Goal: Task Accomplishment & Management: Use online tool/utility

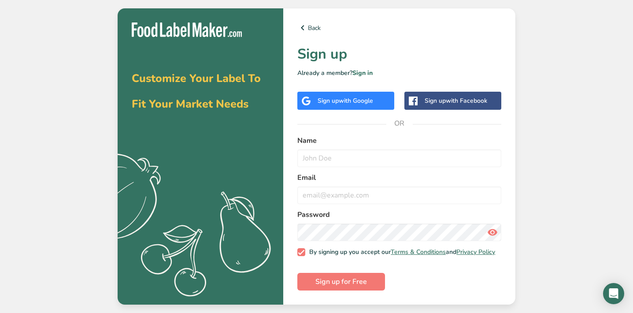
click at [353, 96] on span "with Google" at bounding box center [356, 100] width 34 height 8
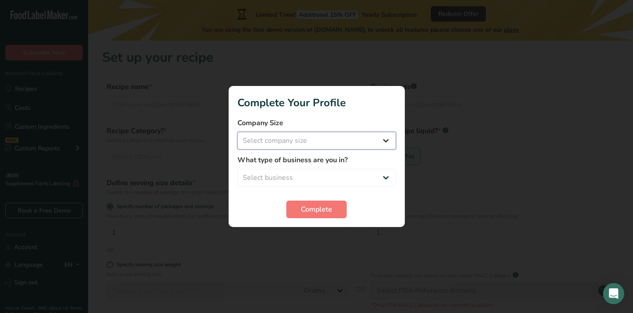
select select "1"
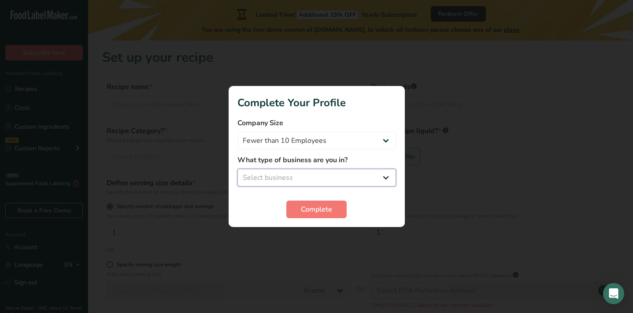
select select "8"
click at [332, 218] on section "Complete Your Profile Company Size Fewer than 10 Employees 10 to 50 Employees 5…" at bounding box center [316, 156] width 176 height 141
click at [329, 209] on span "Complete" at bounding box center [316, 209] width 31 height 11
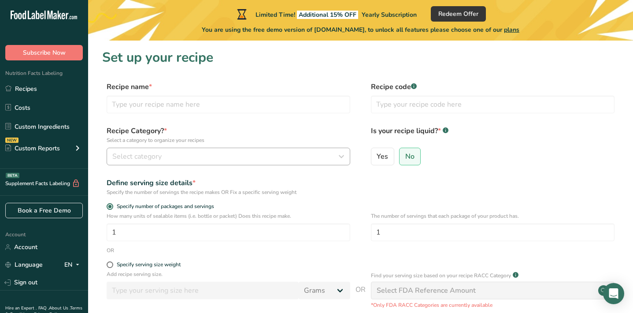
click at [277, 156] on div "Select category" at bounding box center [225, 156] width 227 height 11
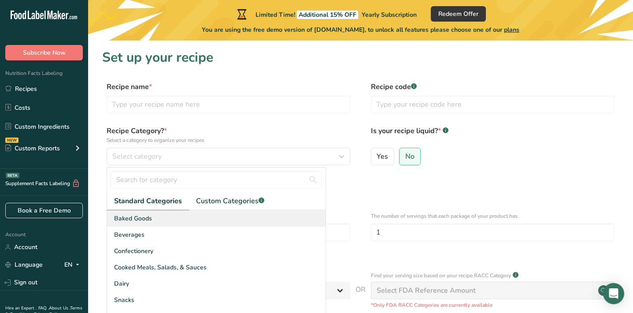
click at [267, 217] on div "Baked Goods" at bounding box center [216, 218] width 218 height 16
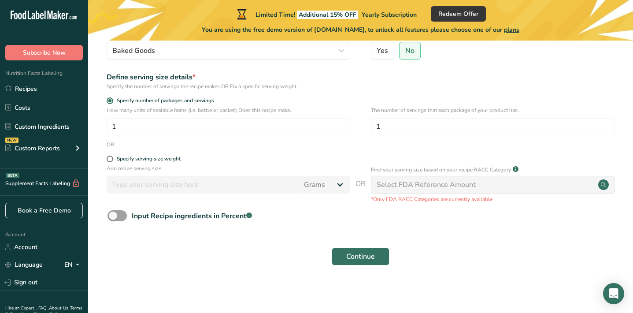
scroll to position [105, 0]
click at [141, 160] on div "Specify serving size weight" at bounding box center [149, 159] width 64 height 7
click at [112, 160] on input "Specify serving size weight" at bounding box center [110, 159] width 6 height 6
radio input "true"
radio input "false"
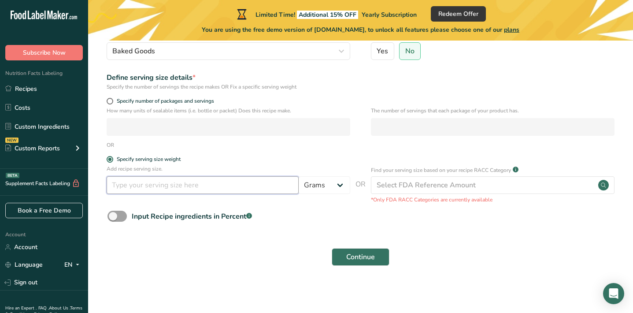
click at [280, 186] on input "number" at bounding box center [203, 185] width 192 height 18
type input "100"
click at [118, 218] on span at bounding box center [116, 215] width 19 height 11
click at [113, 218] on input "Input Recipe ingredients in Percent .a-a{fill:#347362;}.b-a{fill:#fff;}" at bounding box center [110, 216] width 6 height 6
checkbox input "true"
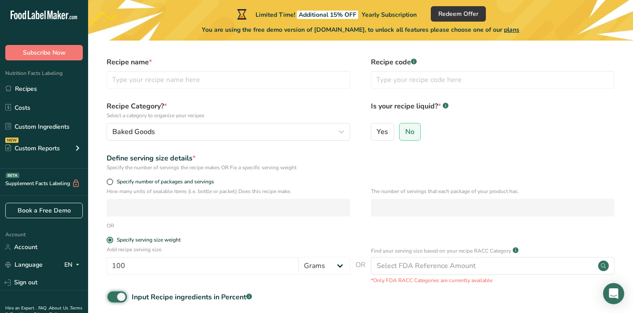
scroll to position [26, 0]
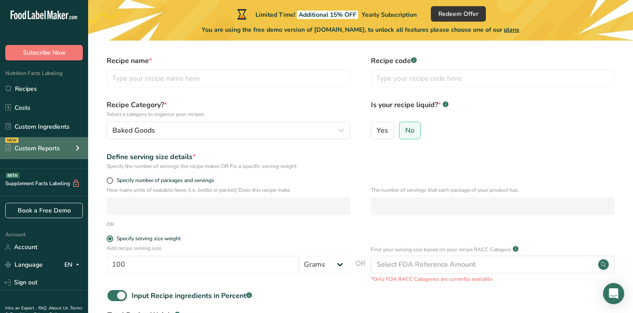
click at [26, 151] on div "Custom Reports" at bounding box center [32, 148] width 55 height 9
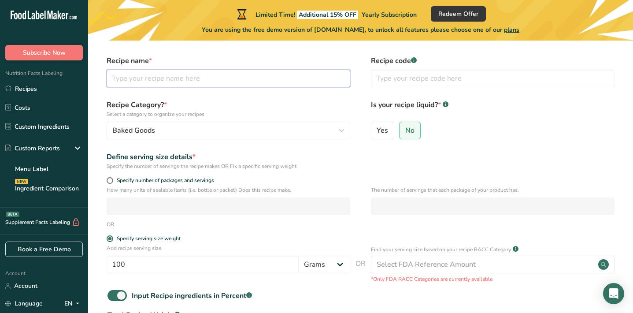
click at [238, 76] on input "text" at bounding box center [228, 79] width 243 height 18
type input "lobster treat"
click at [476, 171] on form "Recipe name * lobster treat Recipe code .a-a{fill:#347362;}.b-a{fill:#fff;} Rec…" at bounding box center [360, 221] width 516 height 333
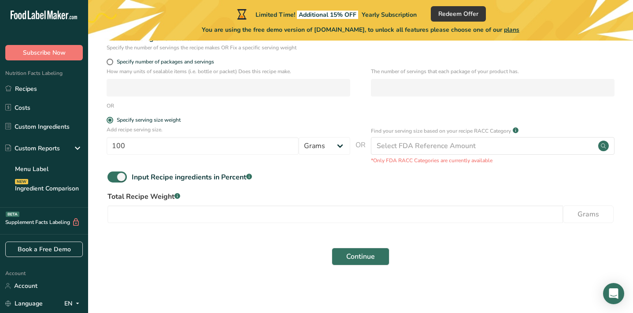
scroll to position [144, 0]
click at [363, 257] on span "Continue" at bounding box center [360, 256] width 29 height 11
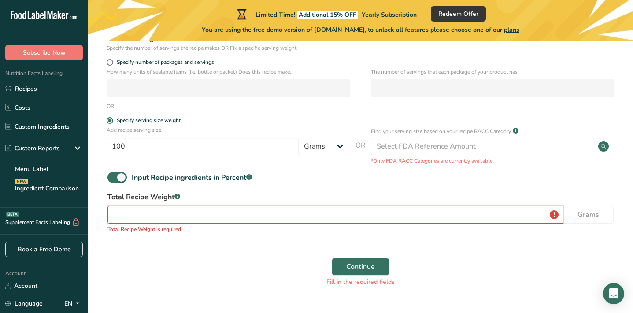
click at [483, 217] on input "number" at bounding box center [334, 215] width 455 height 18
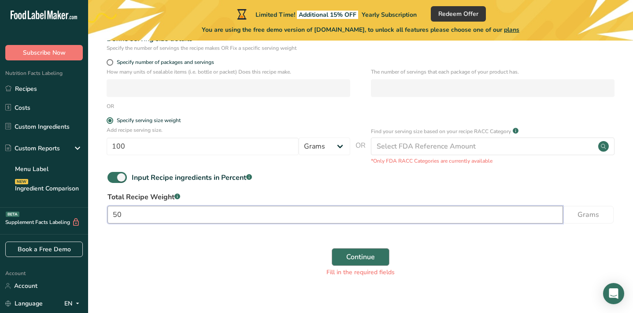
type input "50"
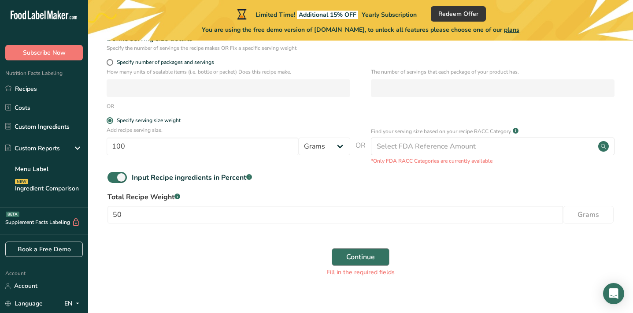
click at [383, 253] on button "Continue" at bounding box center [360, 257] width 58 height 18
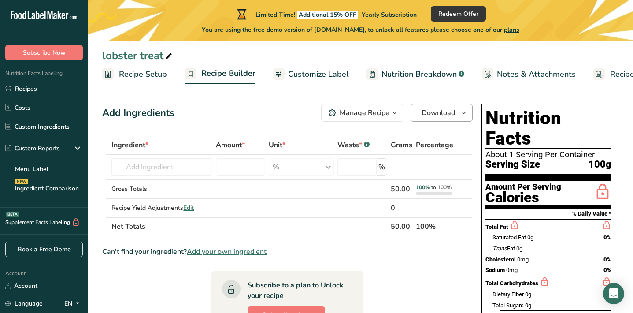
click at [468, 115] on span "button" at bounding box center [463, 112] width 11 height 11
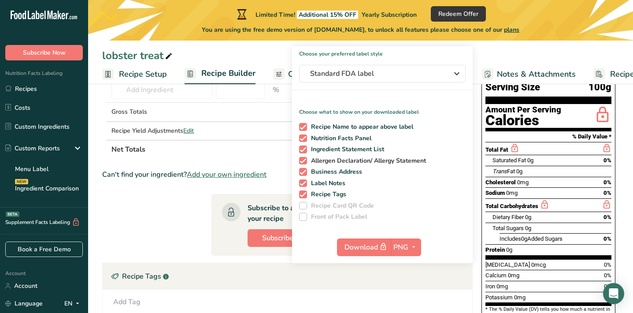
scroll to position [77, 0]
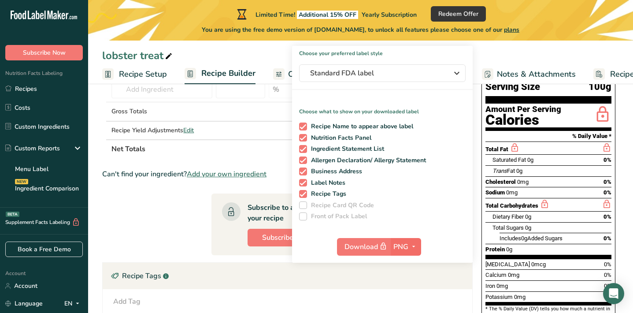
click at [416, 247] on icon "button" at bounding box center [413, 246] width 7 height 11
click at [409, 265] on link "PNG" at bounding box center [407, 264] width 28 height 15
click at [414, 246] on icon "button" at bounding box center [413, 246] width 7 height 11
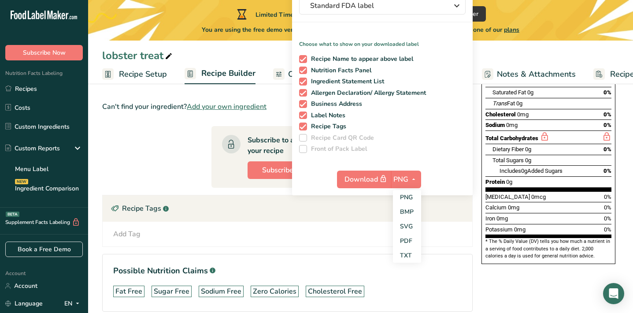
scroll to position [149, 0]
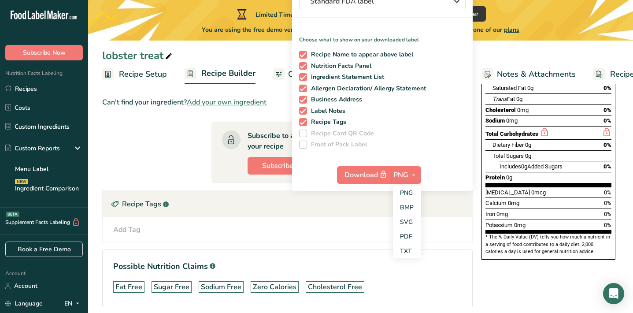
click at [564, 276] on div "Nutrition Facts About 1 Serving Per Container Serving Size 100g Amount Per Serv…" at bounding box center [548, 143] width 141 height 384
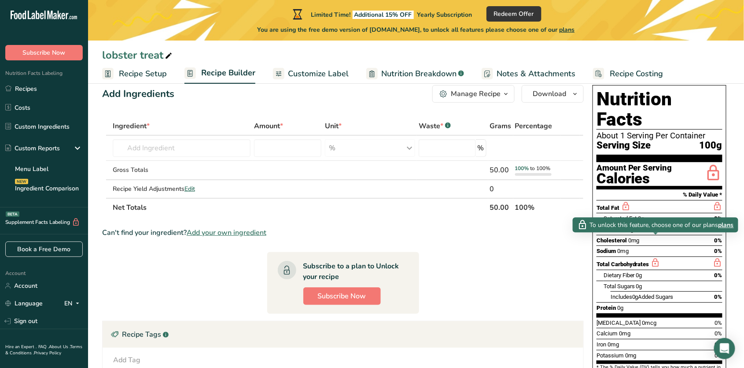
scroll to position [18, 0]
